Goal: Transaction & Acquisition: Purchase product/service

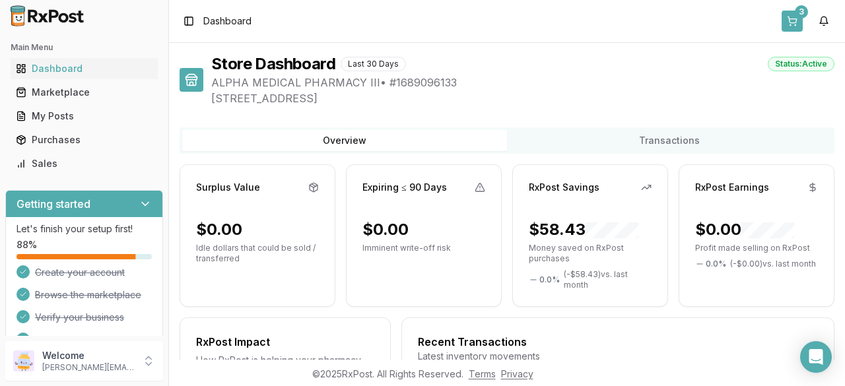
click at [788, 22] on button "3" at bounding box center [792, 21] width 21 height 21
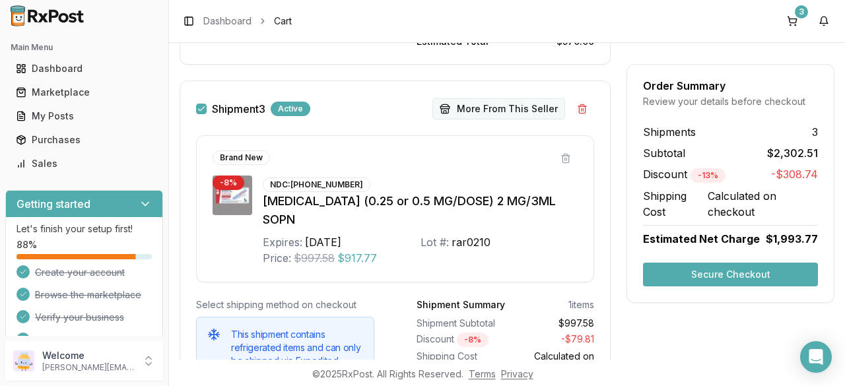
scroll to position [906, 0]
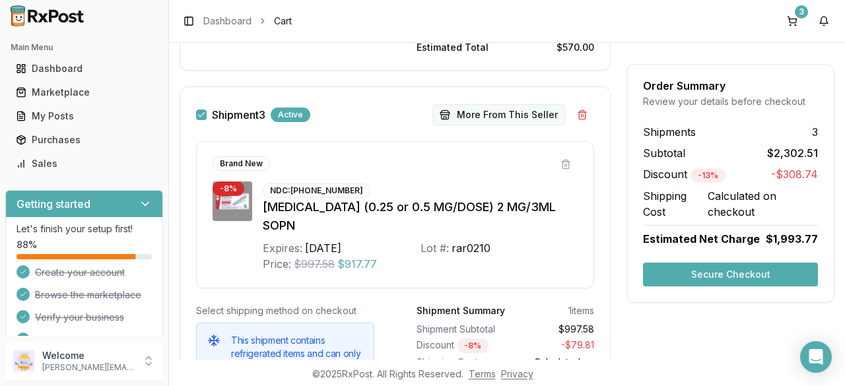
click at [507, 88] on div "Shipment 3 Active More From This Seller Make Offer More From This Seller Brand …" at bounding box center [395, 252] width 431 height 331
click at [498, 106] on button "More From This Seller" at bounding box center [499, 114] width 133 height 21
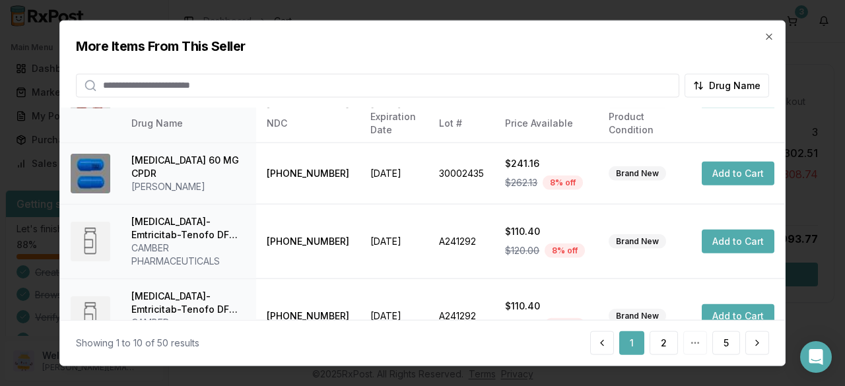
scroll to position [483, 0]
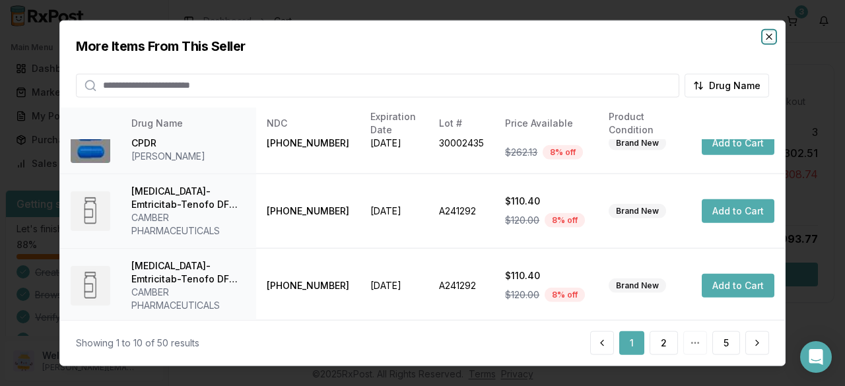
click at [769, 38] on icon "button" at bounding box center [769, 36] width 11 height 11
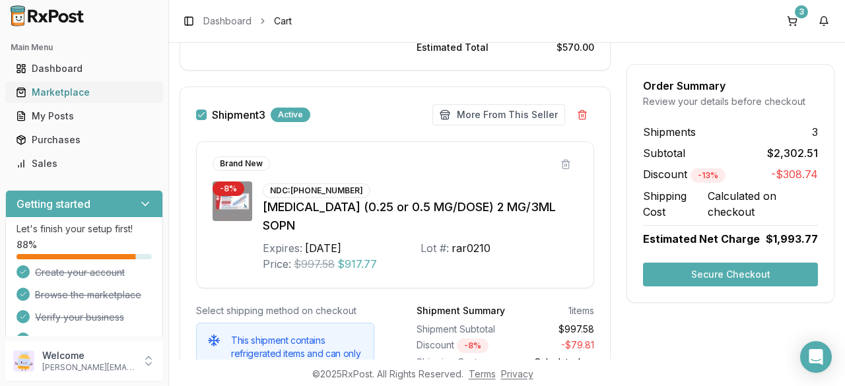
click at [81, 87] on div "Marketplace" at bounding box center [84, 92] width 137 height 13
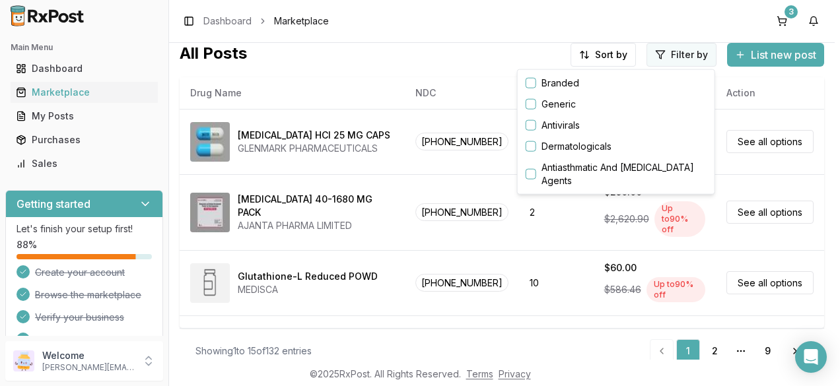
click at [660, 58] on html "Main Menu Dashboard Marketplace My Posts Purchases Sales Getting started Let's …" at bounding box center [420, 193] width 840 height 386
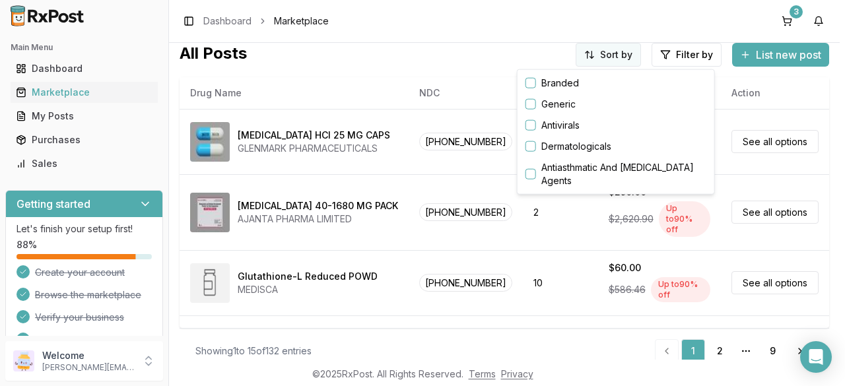
click at [593, 51] on html "Main Menu Dashboard Marketplace My Posts Purchases Sales Getting started Let's …" at bounding box center [422, 193] width 845 height 386
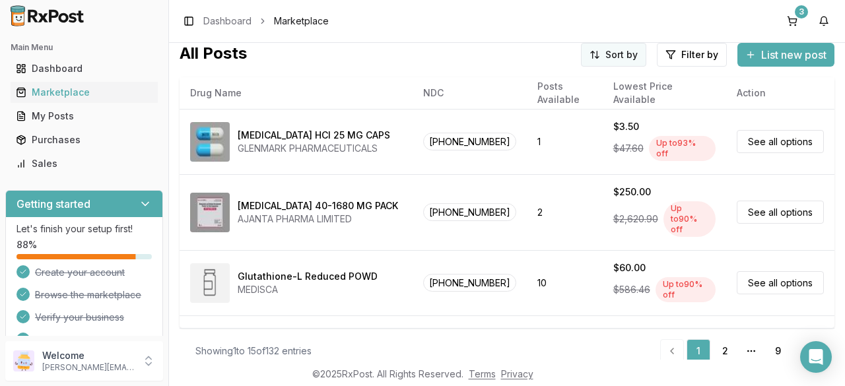
click at [593, 52] on html "Main Menu Dashboard Marketplace My Posts Purchases Sales Getting started Let's …" at bounding box center [422, 193] width 845 height 386
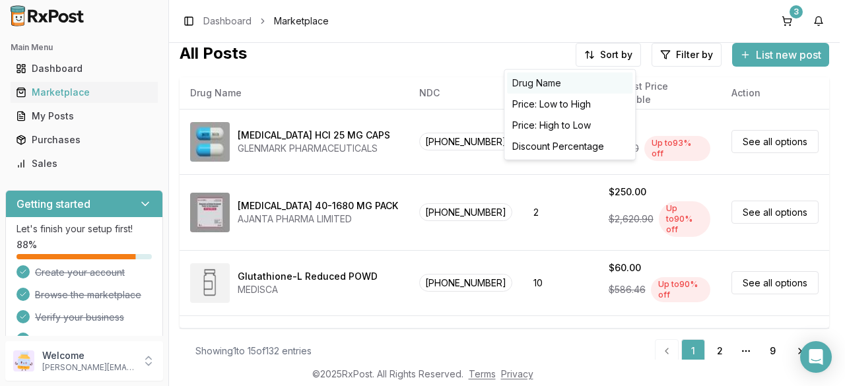
click at [575, 87] on div "Drug Name" at bounding box center [569, 83] width 125 height 21
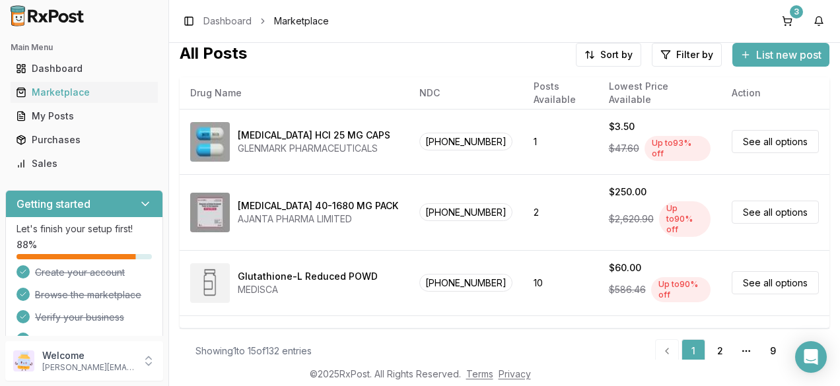
scroll to position [105, 0]
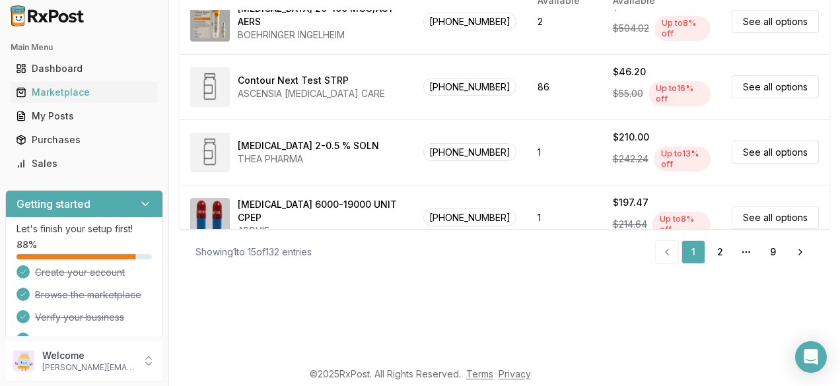
scroll to position [86, 0]
click at [713, 262] on link "2" at bounding box center [720, 252] width 24 height 24
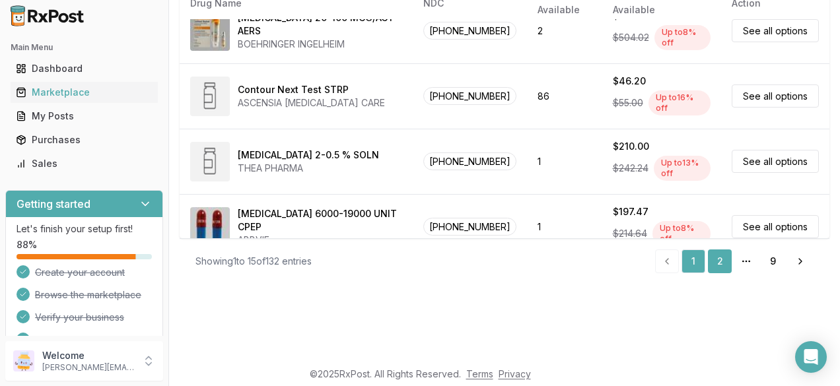
scroll to position [119, 0]
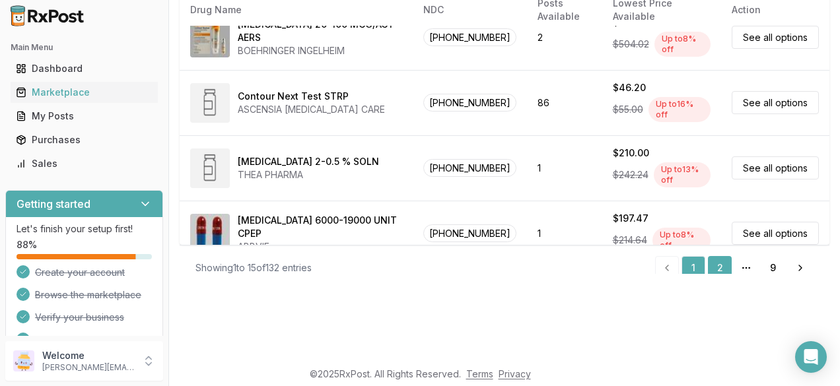
click at [711, 267] on ul "1 2 More pages 9 Next" at bounding box center [734, 268] width 159 height 24
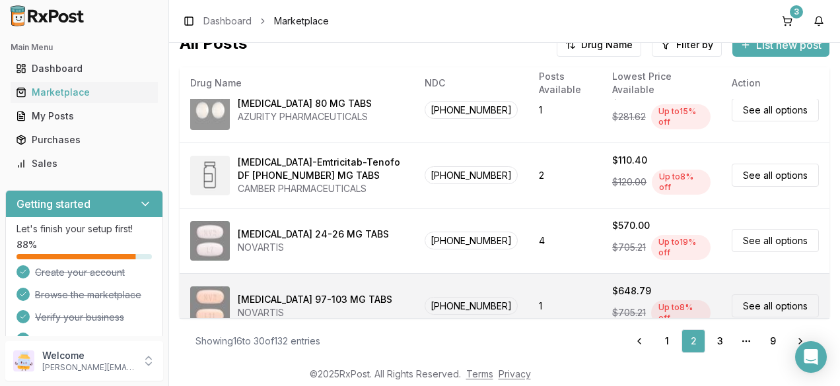
scroll to position [135, 0]
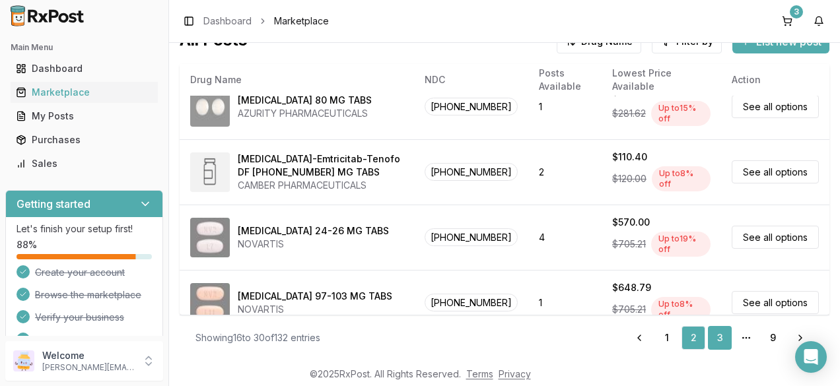
click at [712, 335] on link "3" at bounding box center [720, 338] width 24 height 24
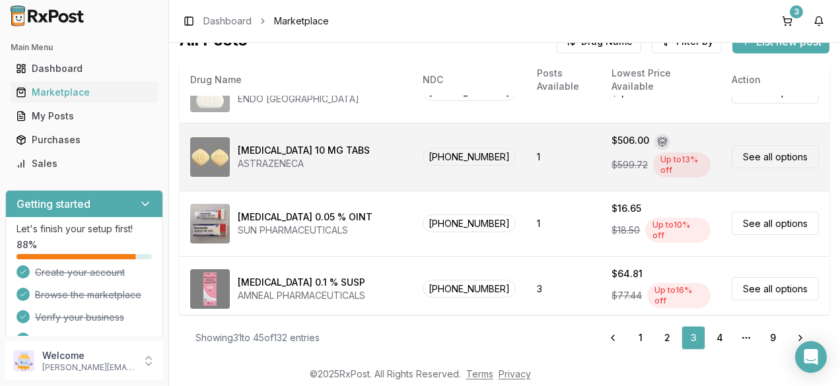
click at [787, 155] on link "See all options" at bounding box center [775, 156] width 87 height 23
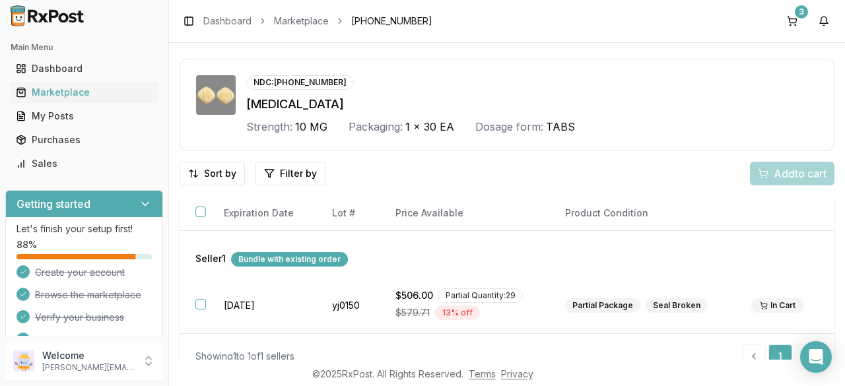
scroll to position [45, 0]
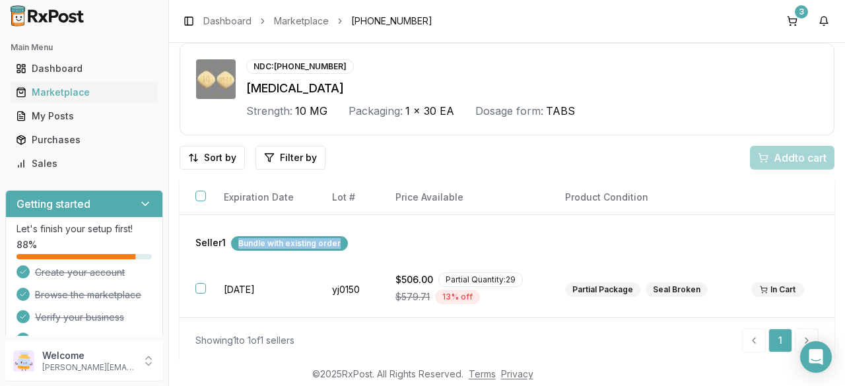
drag, startPoint x: 238, startPoint y: 242, endPoint x: 349, endPoint y: 249, distance: 111.1
click at [343, 256] on td "Seller 1 Bundle with existing order" at bounding box center [507, 238] width 655 height 47
click at [375, 237] on div "Seller 1 Bundle with existing order" at bounding box center [506, 243] width 623 height 15
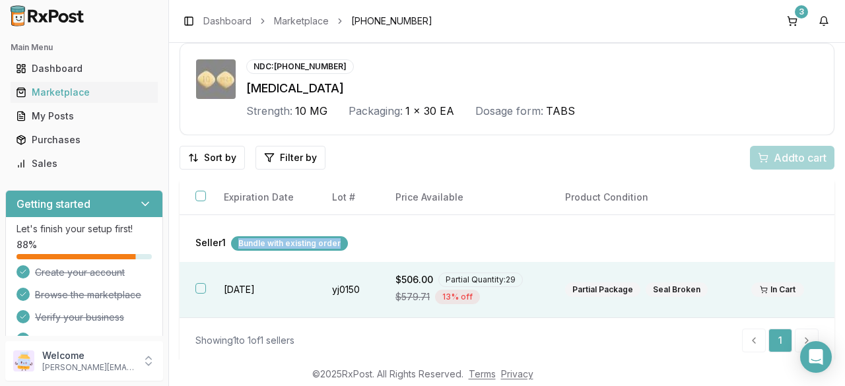
click at [198, 288] on button "button" at bounding box center [200, 288] width 11 height 11
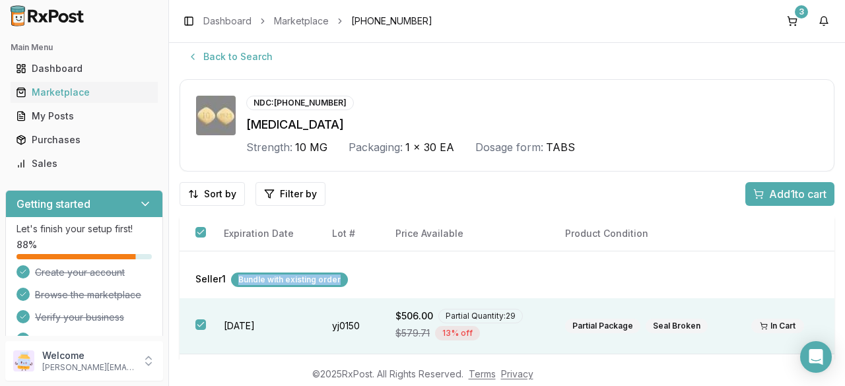
scroll to position [0, 0]
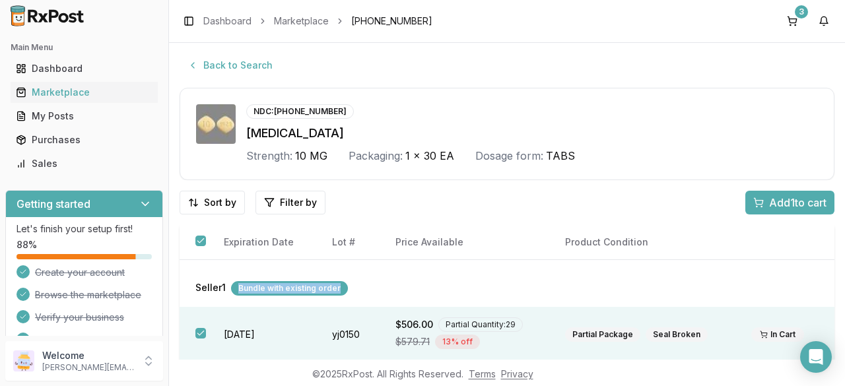
click at [797, 201] on span "Add 1 to cart" at bounding box center [797, 203] width 57 height 16
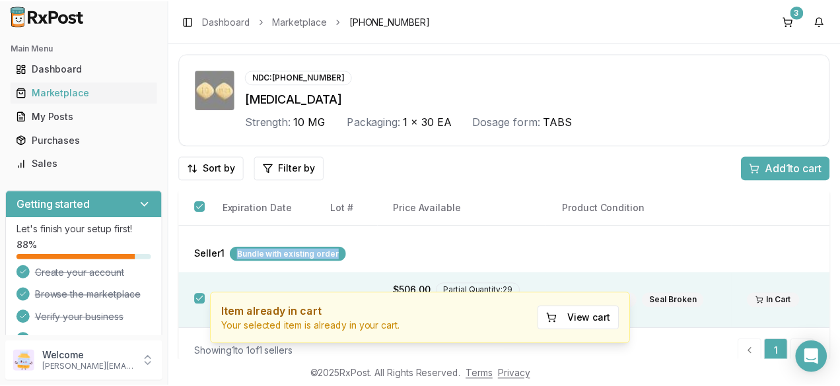
scroll to position [29, 0]
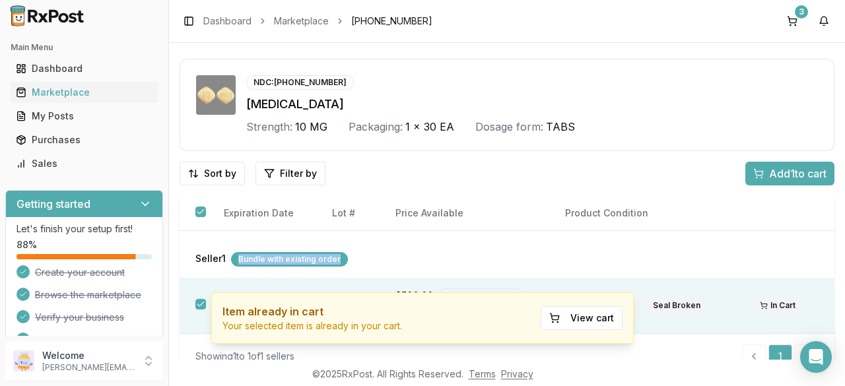
click at [526, 261] on div "Seller 1 Bundle with existing order" at bounding box center [506, 259] width 623 height 15
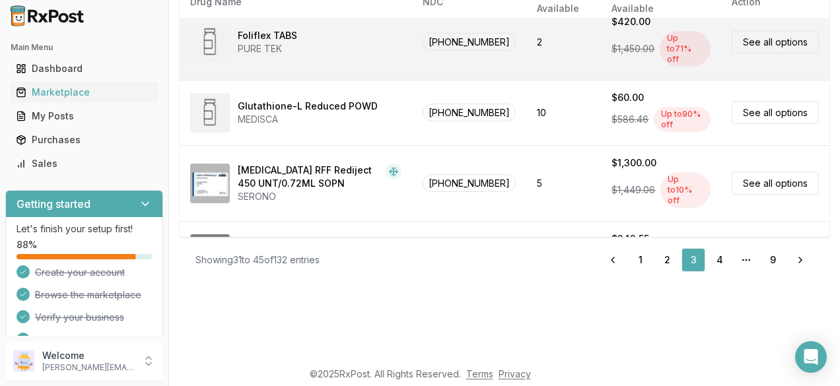
scroll to position [86, 0]
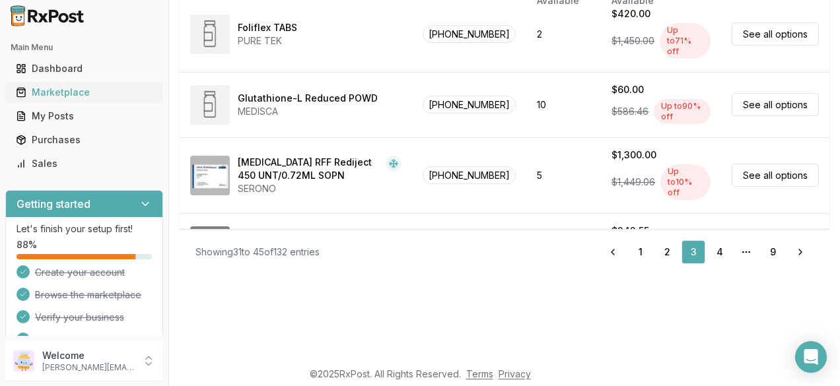
click at [44, 85] on link "Marketplace" at bounding box center [84, 93] width 147 height 24
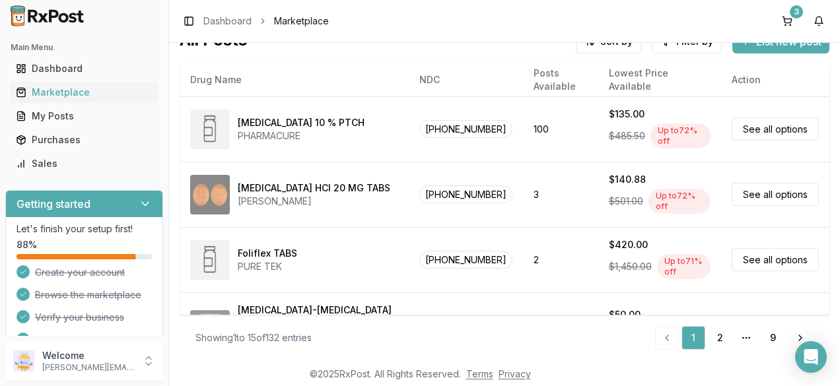
scroll to position [104, 0]
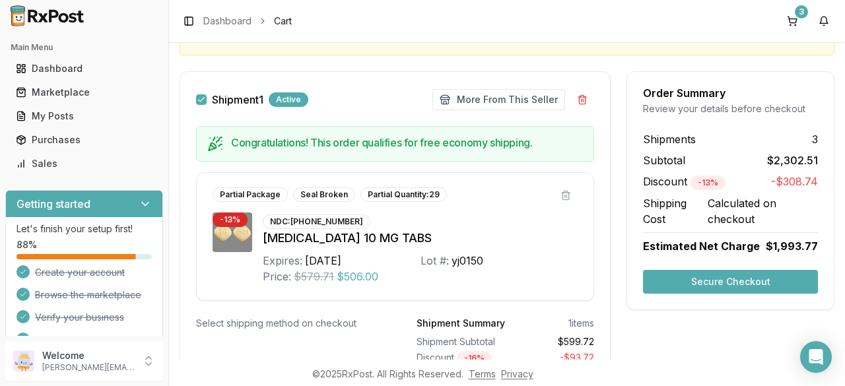
scroll to position [182, 0]
